Goal: Information Seeking & Learning: Find specific fact

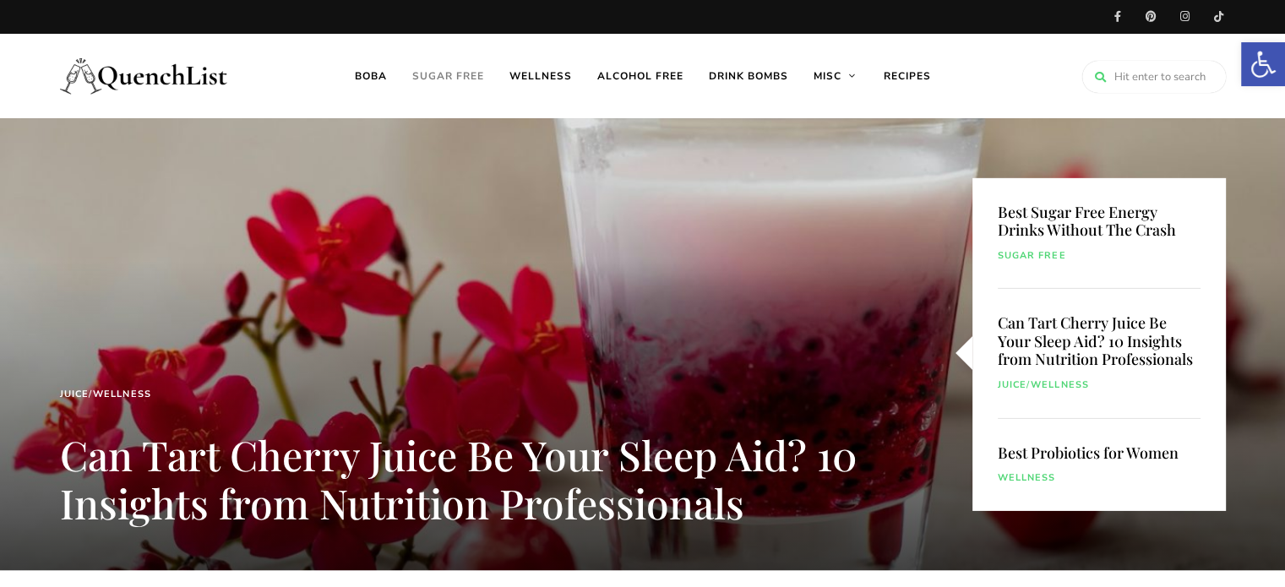
click at [456, 80] on link "Sugar free" at bounding box center [447, 76] width 97 height 84
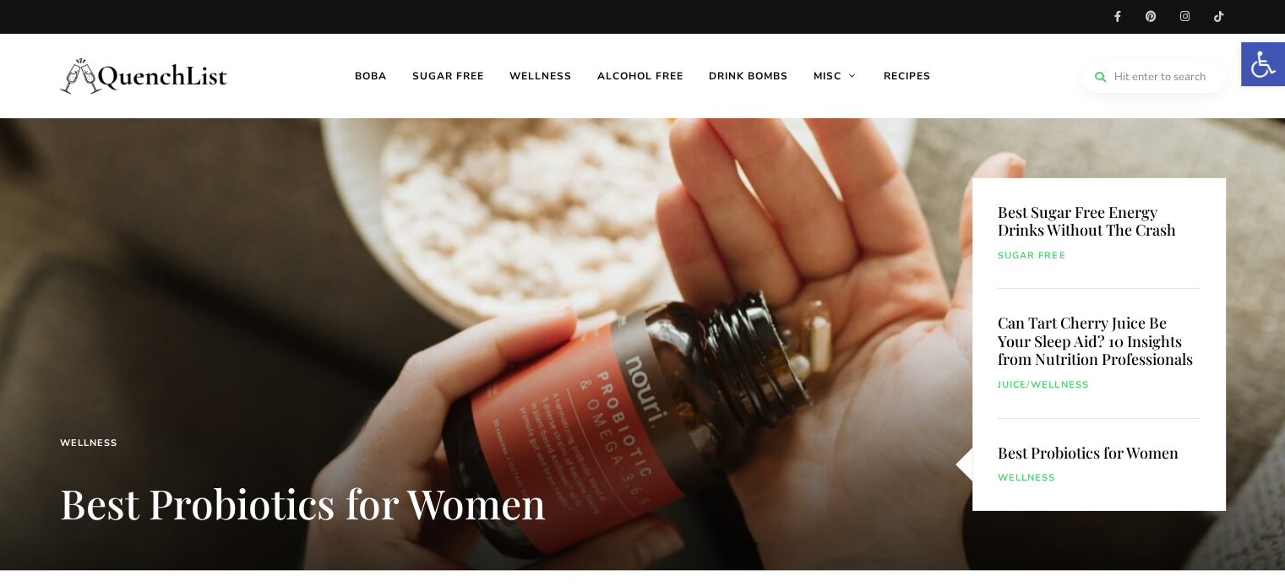
click at [1128, 80] on input "search" at bounding box center [1154, 77] width 144 height 32
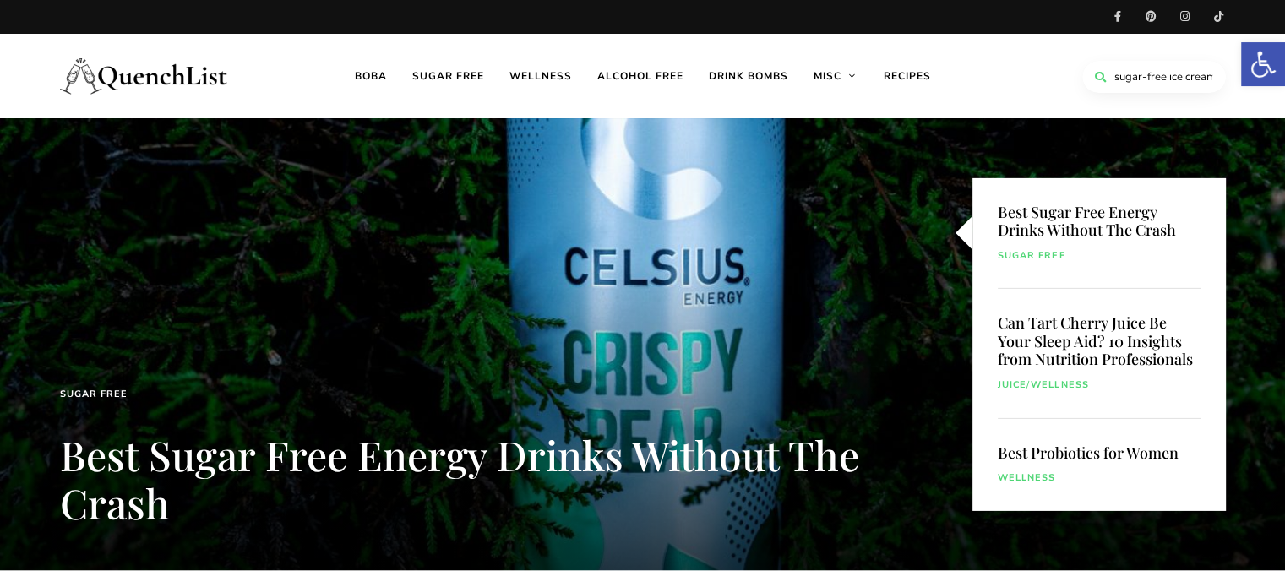
scroll to position [0, 2]
type input "sugar-free ice cream"
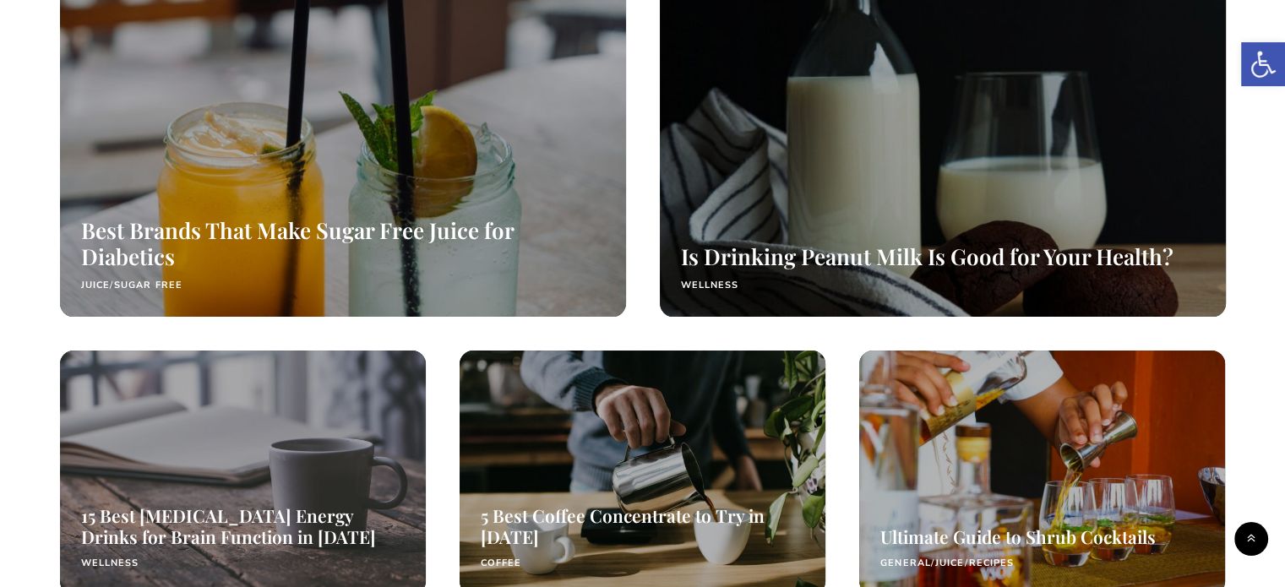
scroll to position [1014, 0]
